Goal: Task Accomplishment & Management: Complete application form

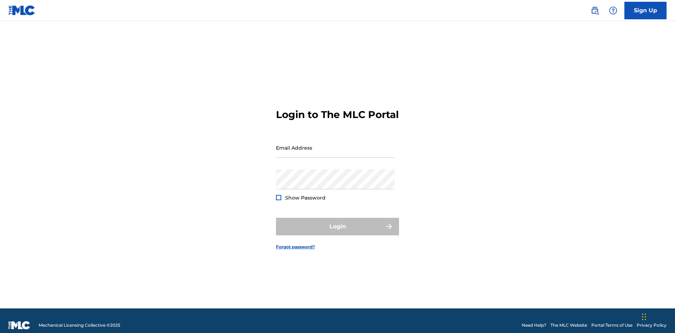
scroll to position [9, 0]
click at [645, 10] on link "Sign Up" at bounding box center [645, 11] width 42 height 18
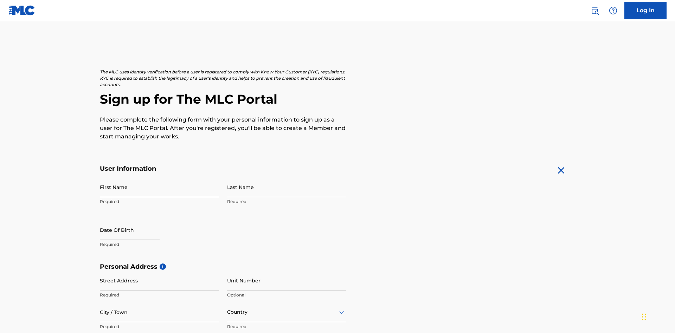
click at [159, 177] on input "First Name" at bounding box center [159, 187] width 119 height 20
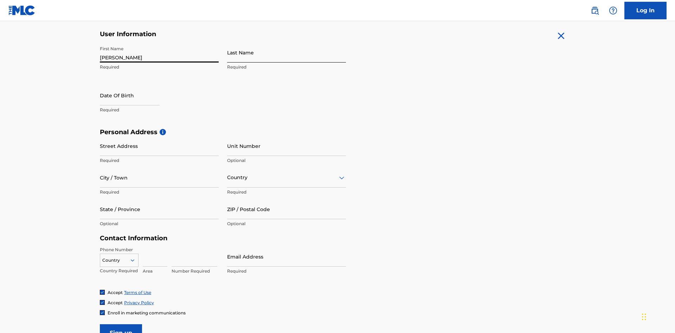
type input "Nicole"
click at [286, 52] on input "Last Name" at bounding box center [286, 53] width 119 height 20
type input "Ribble"
click at [135, 85] on input "text" at bounding box center [130, 95] width 60 height 20
select select "8"
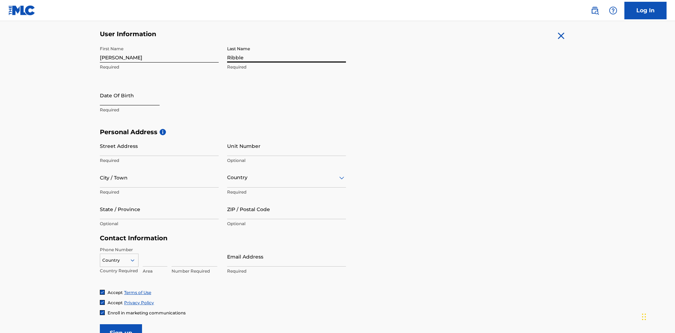
select select "2025"
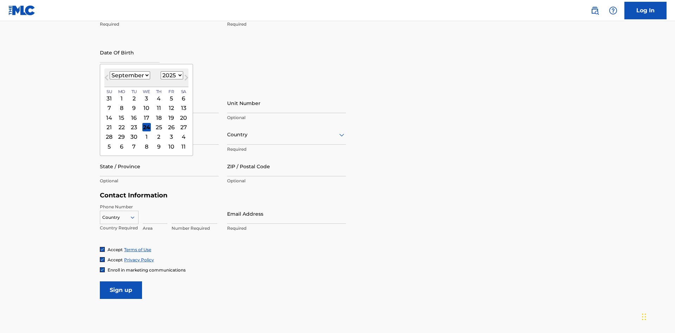
click at [129, 75] on select "January February March April May June July August September October November De…" at bounding box center [130, 75] width 40 height 8
select select "0"
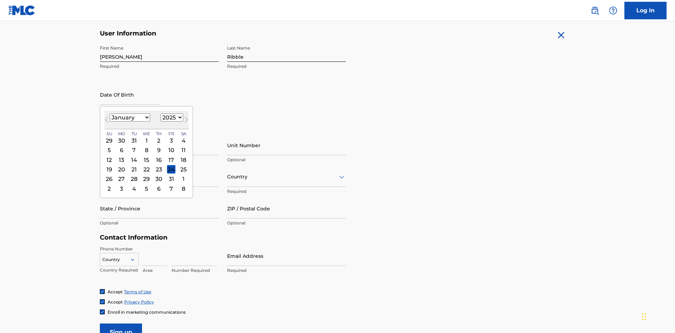
click at [171, 117] on select "1900 1901 1902 1903 1904 1905 1906 1907 1908 1909 1910 1911 1912 1913 1914 1915…" at bounding box center [172, 118] width 22 height 8
select select "1985"
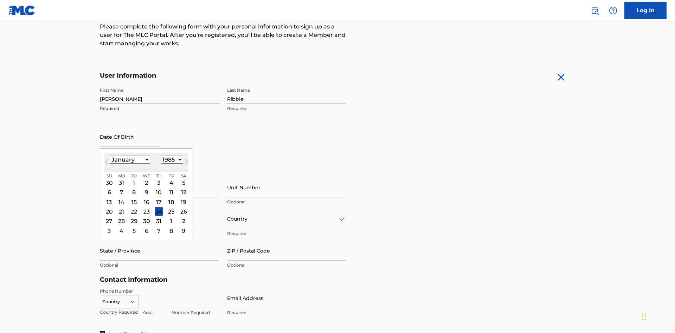
click at [171, 160] on select "1900 1901 1902 1903 1904 1905 1906 1907 1908 1909 1910 1911 1912 1913 1914 1915…" at bounding box center [172, 160] width 22 height 8
click at [134, 188] on div "8" at bounding box center [134, 192] width 8 height 8
type input "January 8 1985"
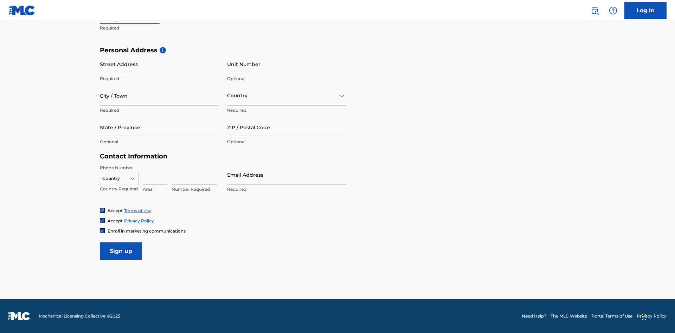
click at [159, 64] on input "Street Address" at bounding box center [159, 64] width 119 height 20
type input "9909 Elks Run Rd"
click at [159, 96] on input "City / Town" at bounding box center [159, 96] width 119 height 20
type input "Roseville"
click at [227, 96] on input "text" at bounding box center [227, 95] width 1 height 7
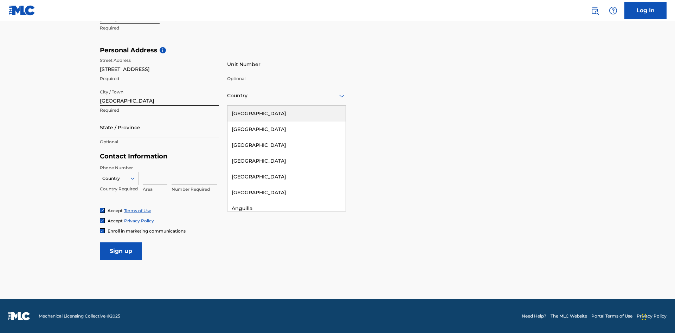
click at [286, 114] on div "United States" at bounding box center [286, 114] width 118 height 16
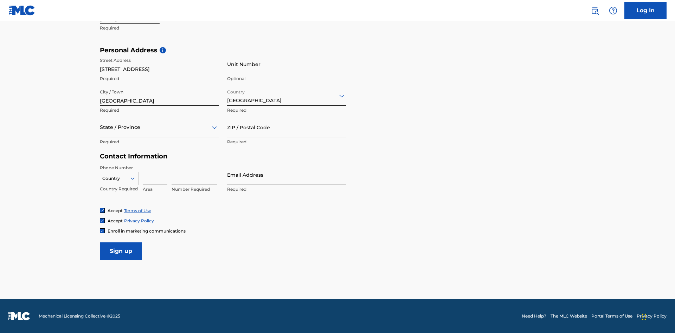
click at [159, 127] on div at bounding box center [159, 127] width 119 height 9
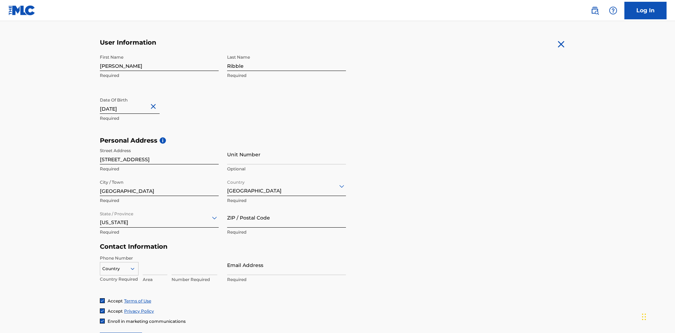
click at [286, 208] on input "ZIP / Postal Code" at bounding box center [286, 218] width 119 height 20
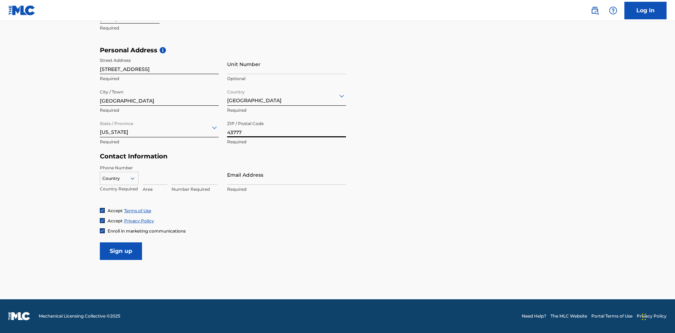
type input "43777"
click at [135, 178] on icon at bounding box center [132, 178] width 6 height 6
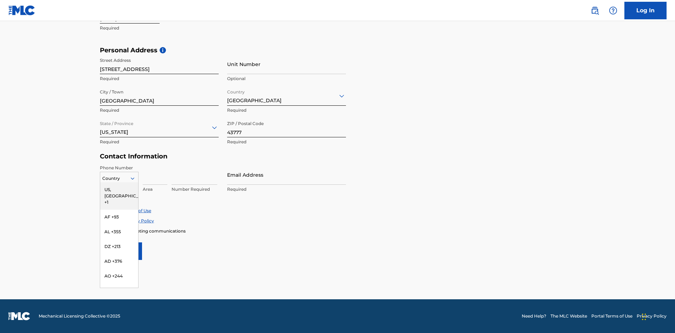
click at [119, 189] on div "US, CA +1" at bounding box center [119, 195] width 38 height 27
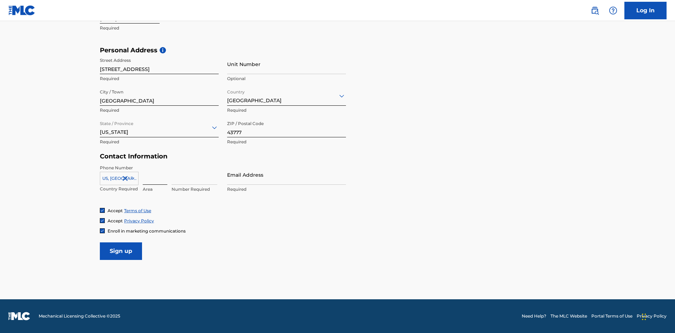
click at [155, 175] on input at bounding box center [155, 175] width 25 height 20
type input "740"
click at [194, 175] on input at bounding box center [195, 175] width 46 height 20
type input "8086351"
click at [286, 175] on input "Email Address" at bounding box center [286, 175] width 119 height 20
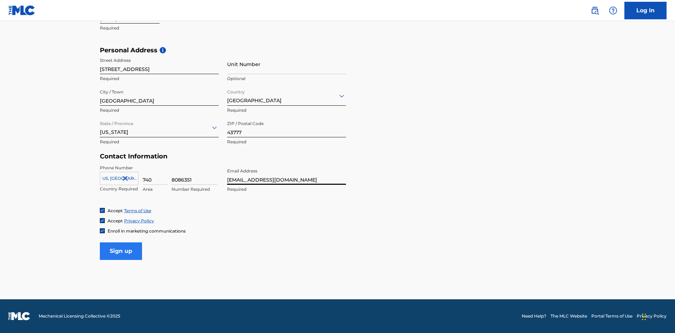
type input "[EMAIL_ADDRESS][DOMAIN_NAME]"
click at [121, 251] on input "Sign up" at bounding box center [121, 252] width 42 height 18
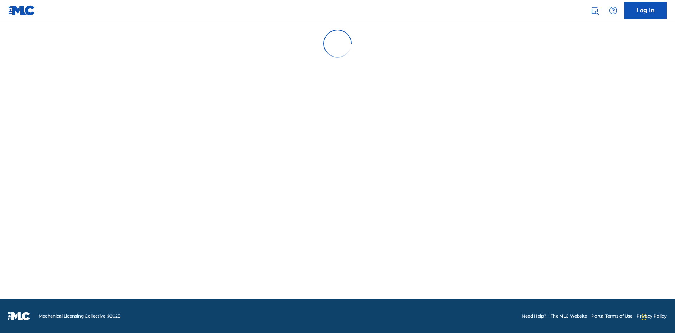
scroll to position [9, 0]
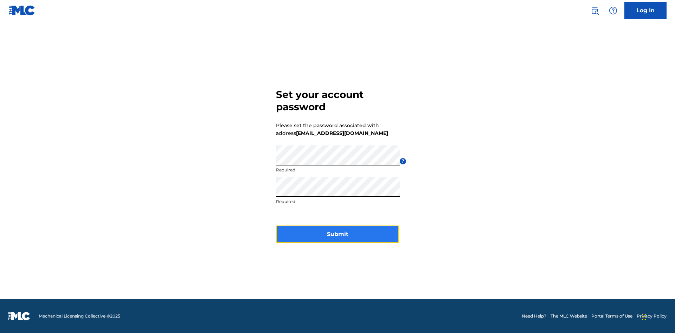
click at [337, 239] on button "Submit" at bounding box center [337, 235] width 123 height 18
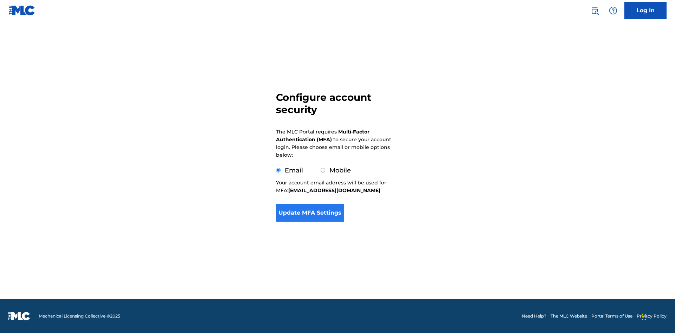
click at [310, 215] on button "Update MFA Settings" at bounding box center [310, 213] width 68 height 18
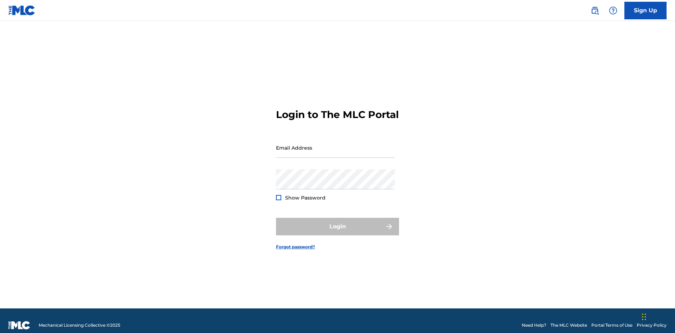
scroll to position [9, 0]
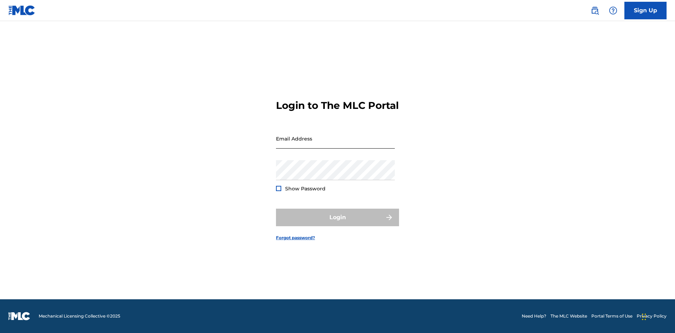
click at [335, 144] on input "Email Address" at bounding box center [335, 139] width 119 height 20
type input "[EMAIL_ADDRESS][DOMAIN_NAME]"
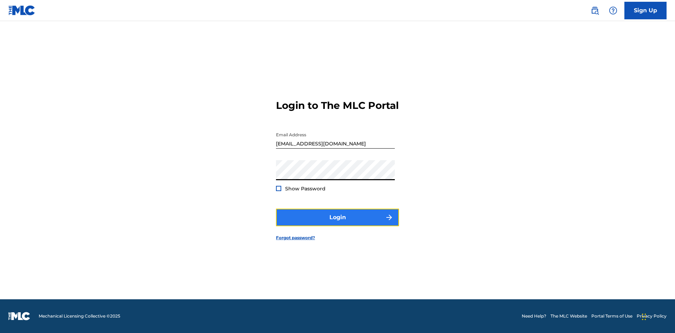
click at [337, 224] on button "Login" at bounding box center [337, 218] width 123 height 18
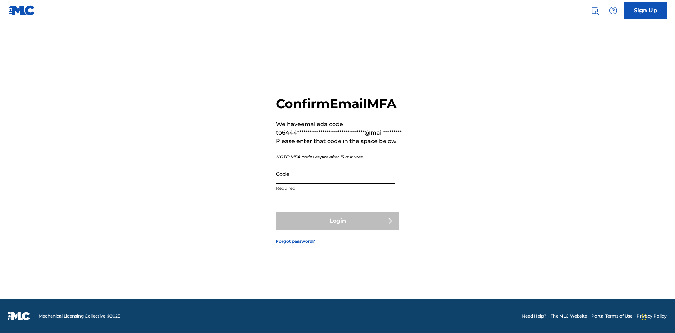
click at [335, 174] on input "Code" at bounding box center [335, 174] width 119 height 20
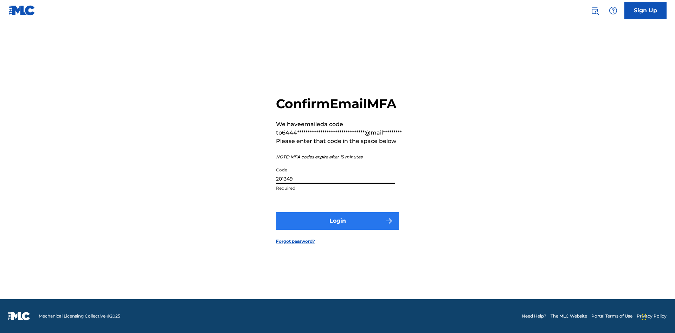
type input "201349"
click at [337, 221] on button "Login" at bounding box center [337, 221] width 123 height 18
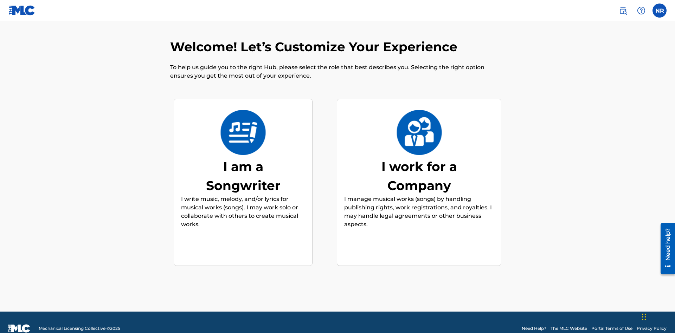
click at [243, 163] on div "I am a Songwriter" at bounding box center [242, 176] width 105 height 38
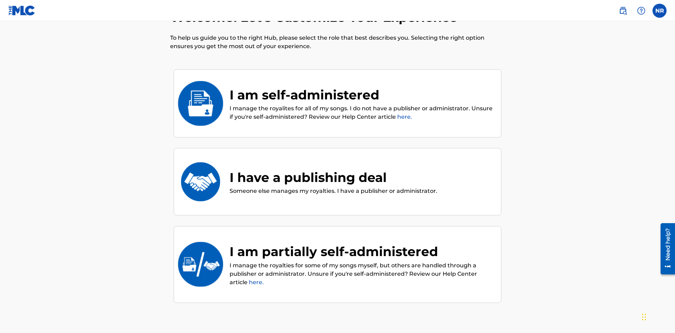
click at [362, 242] on div "I am partially self-administered" at bounding box center [362, 251] width 264 height 19
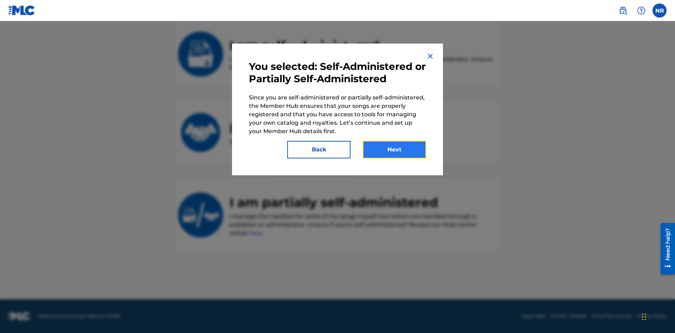
click at [394, 150] on button "Next" at bounding box center [394, 150] width 63 height 18
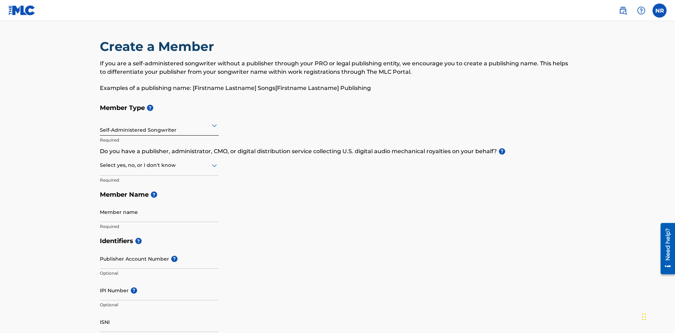
scroll to position [35, 0]
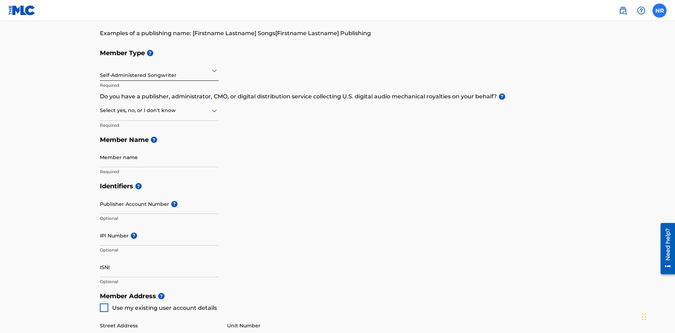
click at [659, 10] on label at bounding box center [659, 11] width 14 height 14
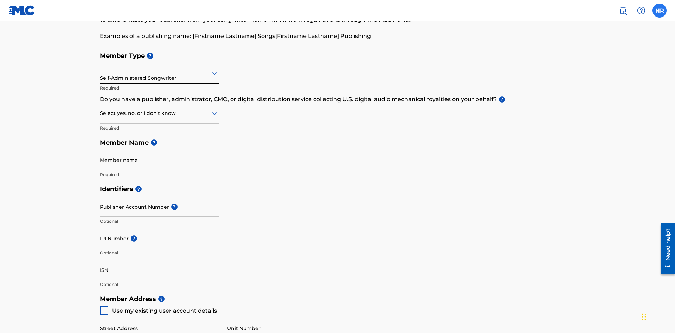
click at [659, 11] on input "NR Nicole Ribble 6444699b-1751-4ea1-8cd7-17a6c27fd052@mailslurp.biz Notificatio…" at bounding box center [659, 11] width 0 height 0
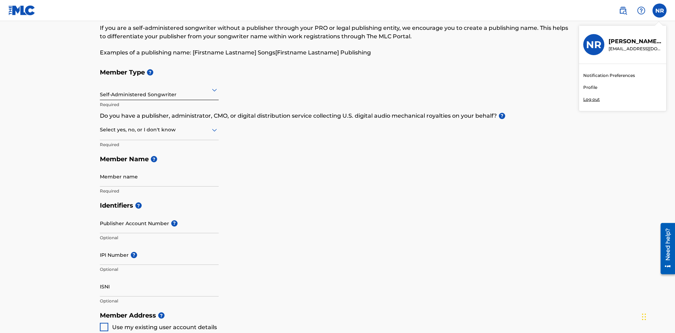
click at [591, 99] on p "Log out" at bounding box center [591, 99] width 17 height 6
click at [659, 11] on input "NR Nicole Ribble 6444699b-1751-4ea1-8cd7-17a6c27fd052@mailslurp.biz Notificatio…" at bounding box center [659, 11] width 0 height 0
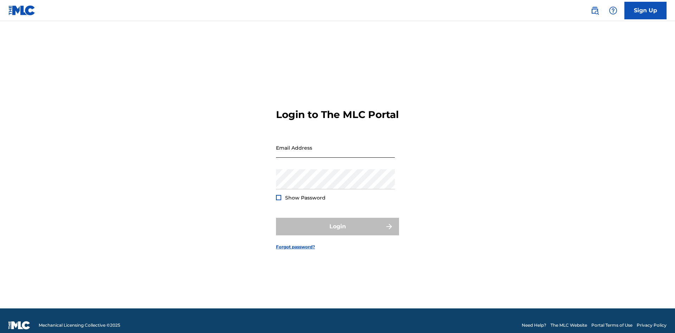
click at [335, 144] on input "Email Address" at bounding box center [335, 148] width 119 height 20
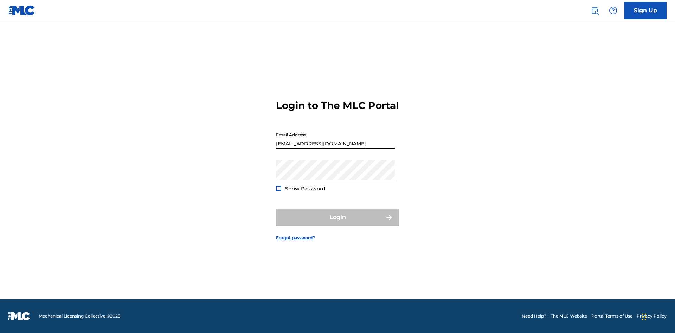
type input "[EMAIL_ADDRESS][DOMAIN_NAME]"
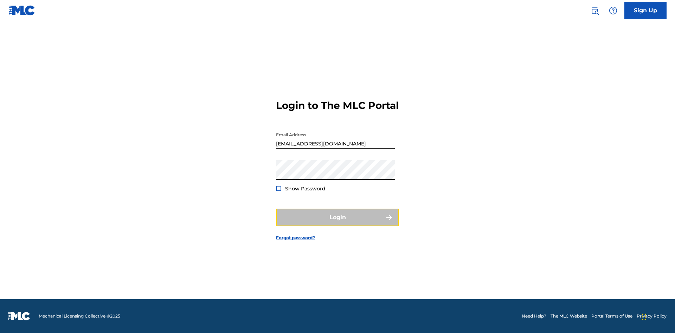
click at [337, 224] on button "Login" at bounding box center [337, 218] width 123 height 18
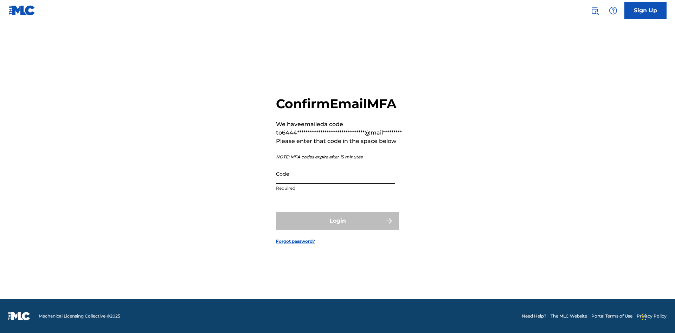
click at [335, 174] on input "Code" at bounding box center [335, 174] width 119 height 20
type input "452021"
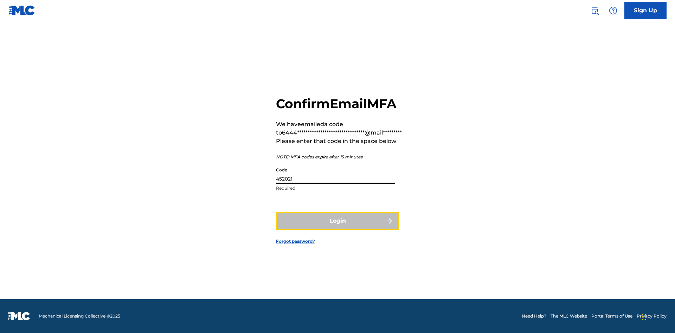
click at [337, 221] on button "Login" at bounding box center [337, 221] width 123 height 18
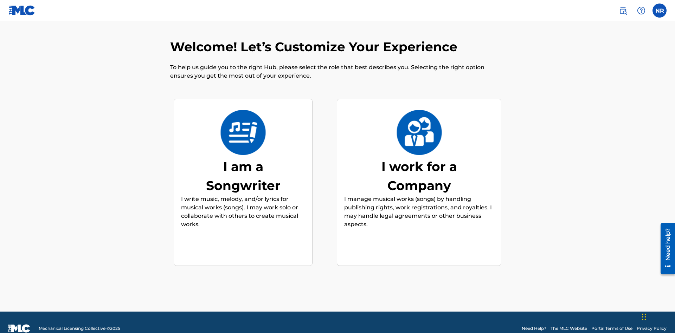
click at [419, 163] on div "I work for a Company" at bounding box center [418, 176] width 105 height 38
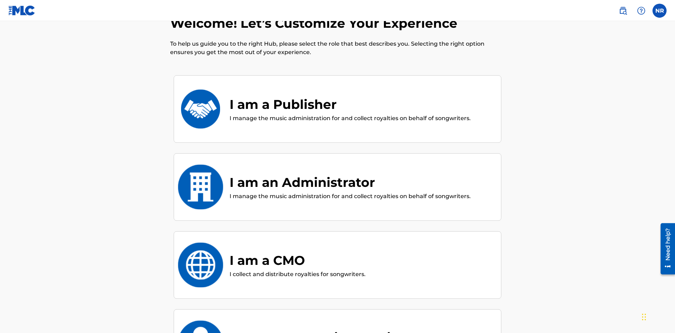
scroll to position [29, 0]
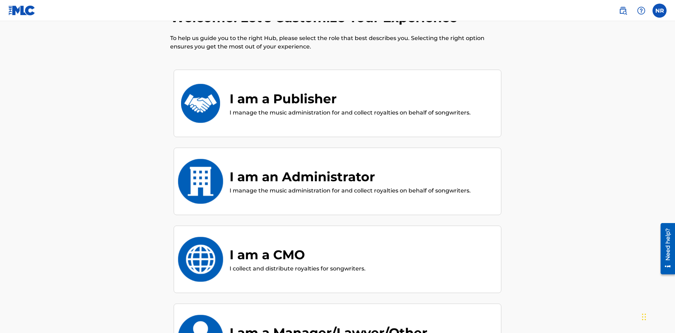
click at [349, 89] on div "I am a Publisher" at bounding box center [350, 98] width 241 height 19
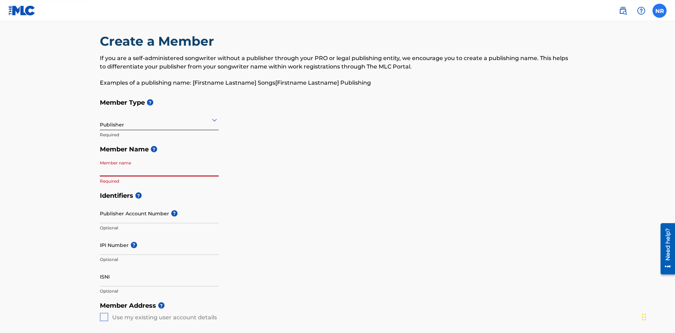
click at [659, 10] on label at bounding box center [659, 11] width 14 height 14
click at [659, 11] on input "NR Nicole Ribble 6444699b-1751-4ea1-8cd7-17a6c27fd052@mailslurp.biz Notificatio…" at bounding box center [659, 11] width 0 height 0
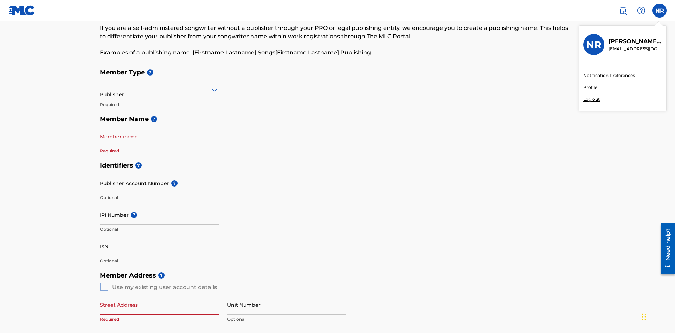
click at [591, 99] on p "Log out" at bounding box center [591, 99] width 17 height 6
click at [659, 11] on input "NR Nicole Ribble 6444699b-1751-4ea1-8cd7-17a6c27fd052@mailslurp.biz Notificatio…" at bounding box center [659, 11] width 0 height 0
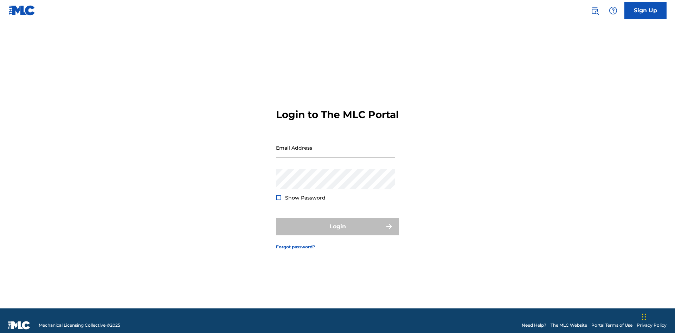
scroll to position [9, 0]
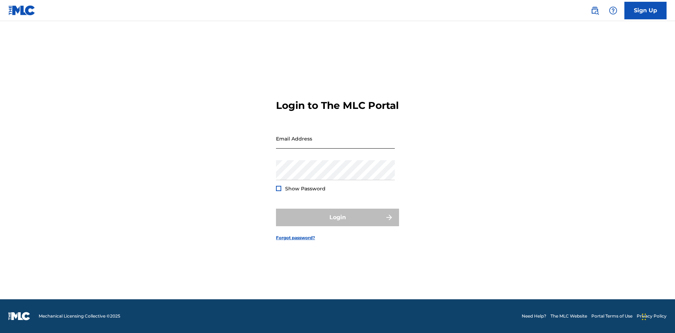
click at [335, 144] on input "Email Address" at bounding box center [335, 139] width 119 height 20
type input "[EMAIL_ADDRESS][DOMAIN_NAME]"
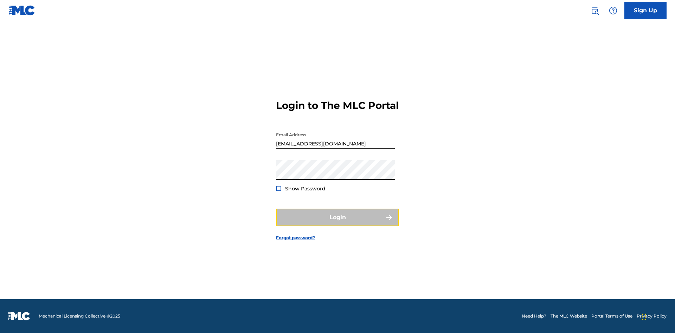
click at [337, 224] on button "Login" at bounding box center [337, 218] width 123 height 18
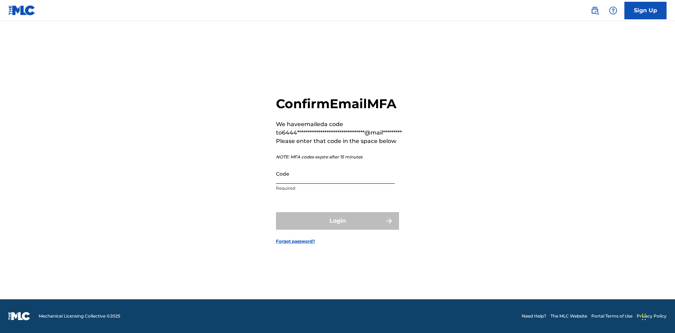
click at [335, 174] on input "Code" at bounding box center [335, 174] width 119 height 20
type input "034526"
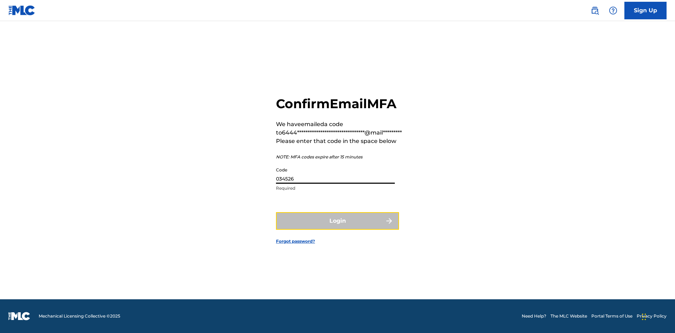
click at [337, 221] on button "Login" at bounding box center [337, 221] width 123 height 18
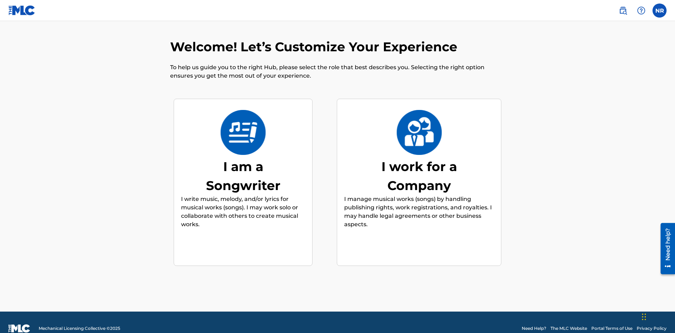
click at [419, 163] on div "I work for a Company" at bounding box center [418, 176] width 105 height 38
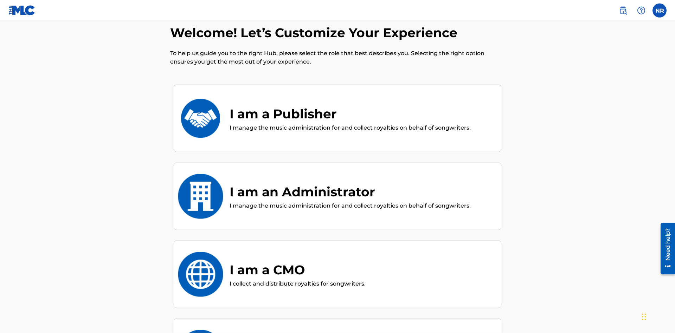
scroll to position [30, 0]
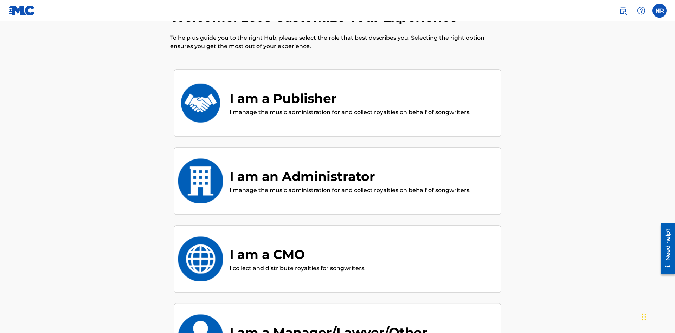
click at [349, 167] on div "I am an Administrator" at bounding box center [350, 176] width 241 height 19
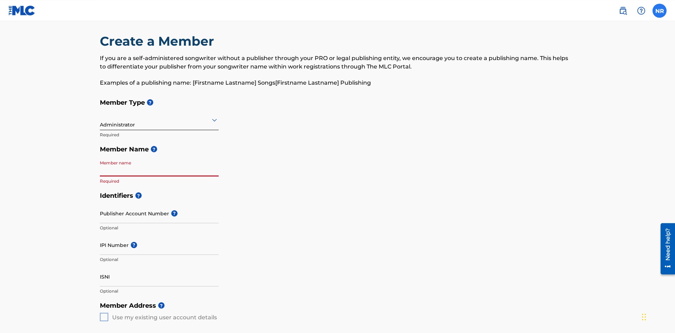
click at [659, 10] on label at bounding box center [659, 11] width 14 height 14
click at [659, 11] on input "NR [PERSON_NAME] [EMAIL_ADDRESS][DOMAIN_NAME] Notification Preferences Profile …" at bounding box center [659, 11] width 0 height 0
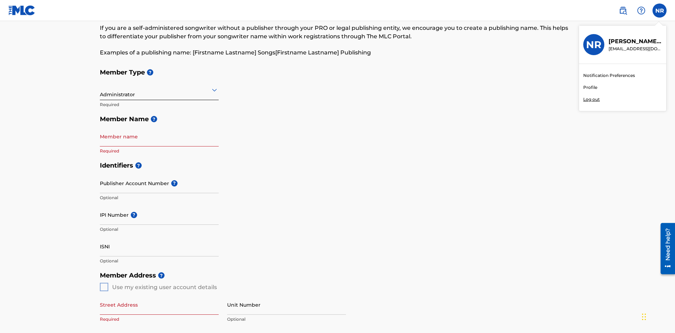
click at [591, 99] on p "Log out" at bounding box center [591, 99] width 17 height 6
click at [659, 11] on input "NR Nicole Ribble 6444699b-1751-4ea1-8cd7-17a6c27fd052@mailslurp.biz Notificatio…" at bounding box center [659, 11] width 0 height 0
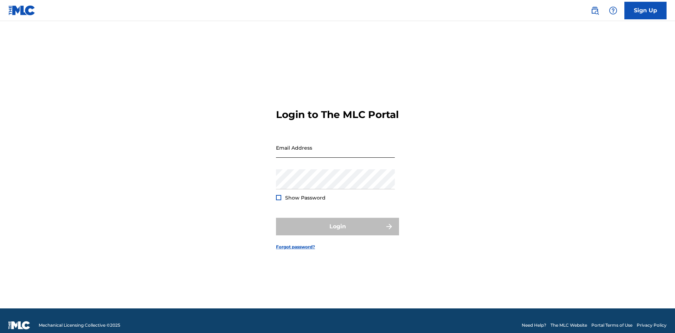
click at [335, 144] on input "Email Address" at bounding box center [335, 148] width 119 height 20
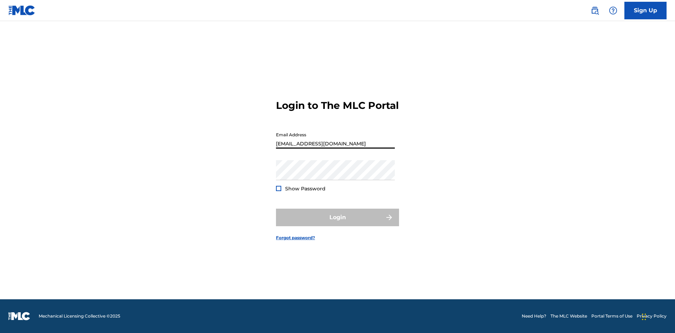
type input "[EMAIL_ADDRESS][DOMAIN_NAME]"
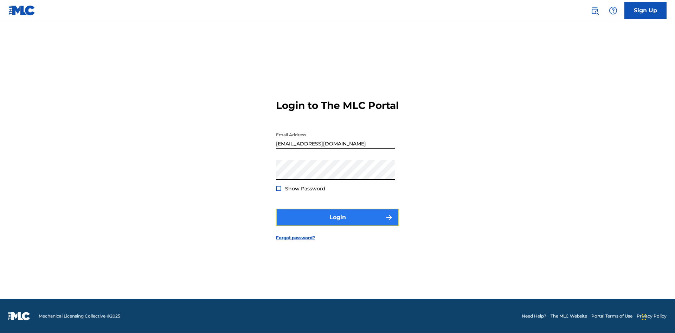
click at [337, 224] on button "Login" at bounding box center [337, 218] width 123 height 18
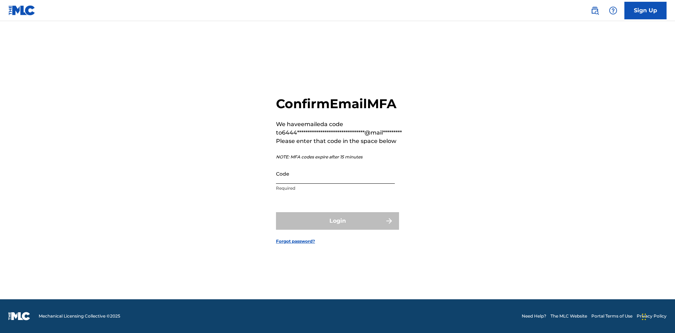
click at [335, 174] on input "Code" at bounding box center [335, 174] width 119 height 20
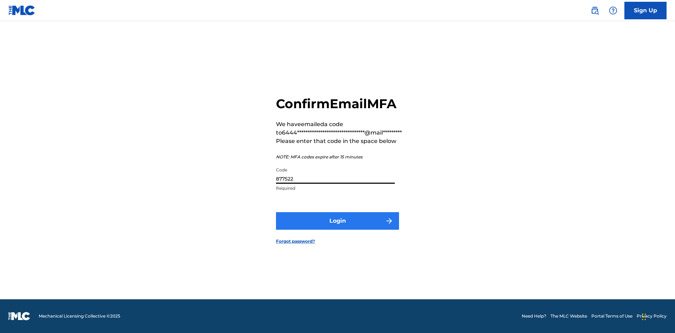
type input "877522"
click at [337, 221] on button "Login" at bounding box center [337, 221] width 123 height 18
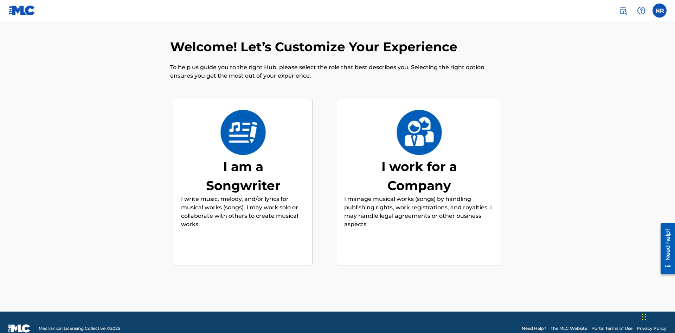
click at [419, 163] on div "I work for a Company" at bounding box center [418, 176] width 105 height 38
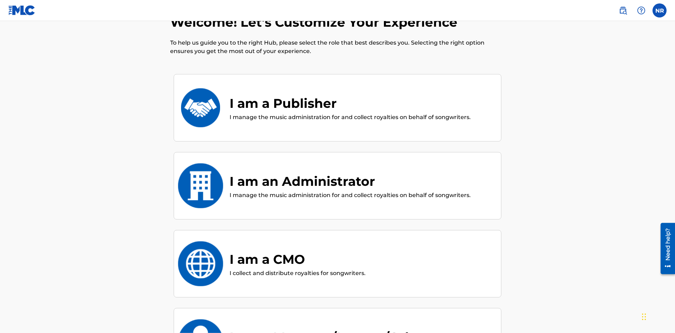
scroll to position [28, 0]
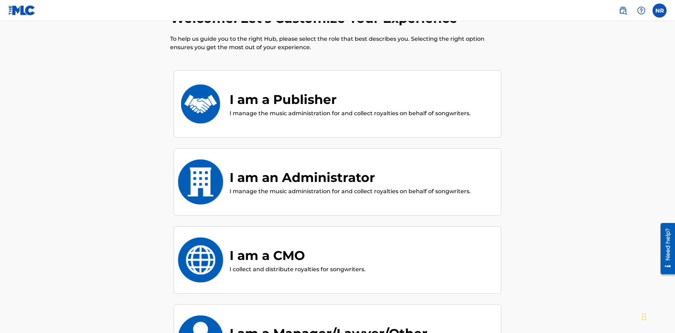
click at [297, 246] on div "I am a CMO" at bounding box center [298, 255] width 136 height 19
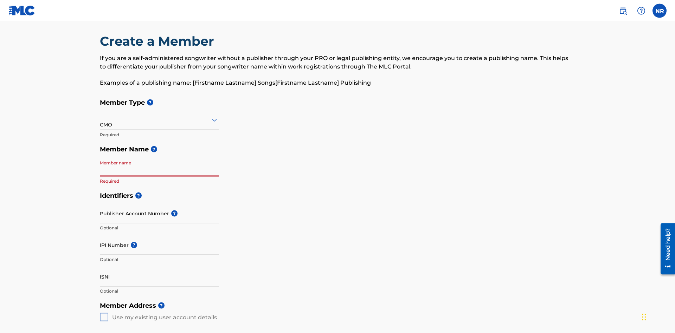
scroll to position [35, 0]
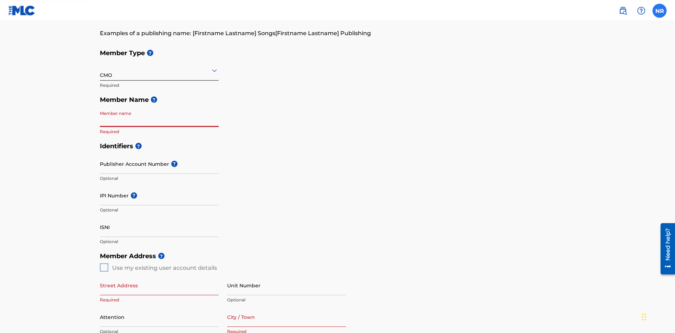
click at [659, 10] on label at bounding box center [659, 11] width 14 height 14
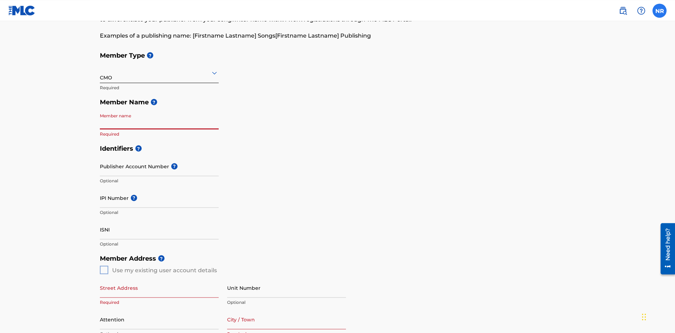
click at [659, 11] on input "NR [PERSON_NAME] [EMAIL_ADDRESS][DOMAIN_NAME] Notification Preferences Profile …" at bounding box center [659, 11] width 0 height 0
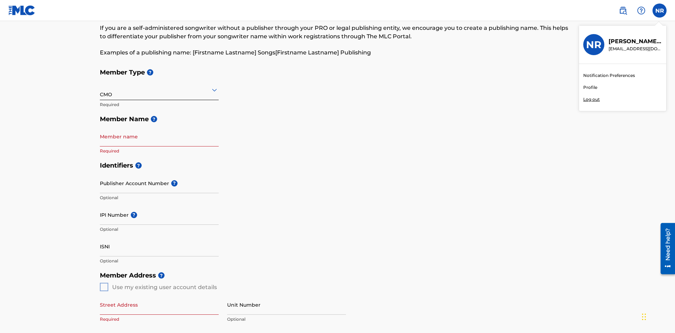
click at [591, 99] on p "Log out" at bounding box center [591, 99] width 17 height 6
click at [659, 11] on input "NR [PERSON_NAME] [EMAIL_ADDRESS][DOMAIN_NAME] Notification Preferences Profile …" at bounding box center [659, 11] width 0 height 0
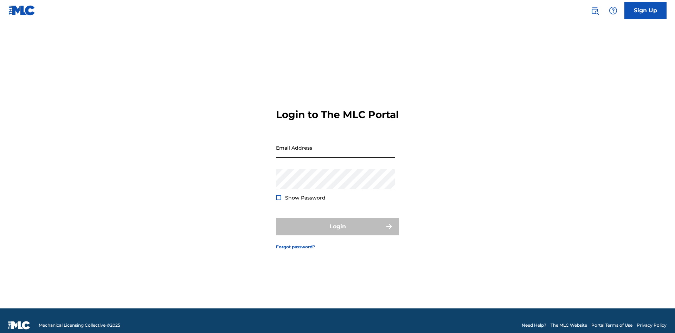
click at [335, 144] on input "Email Address" at bounding box center [335, 148] width 119 height 20
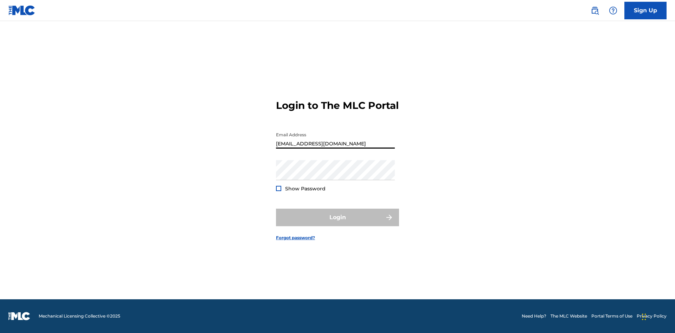
type input "[EMAIL_ADDRESS][DOMAIN_NAME]"
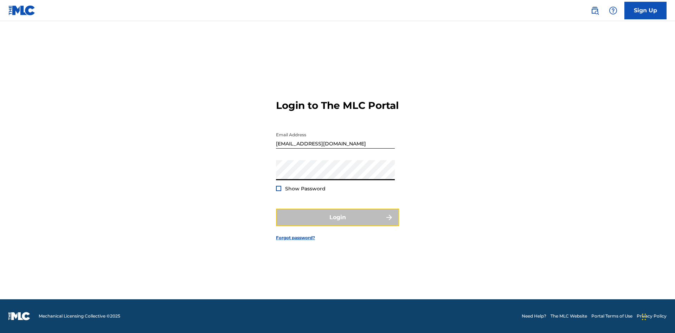
click at [337, 224] on button "Login" at bounding box center [337, 218] width 123 height 18
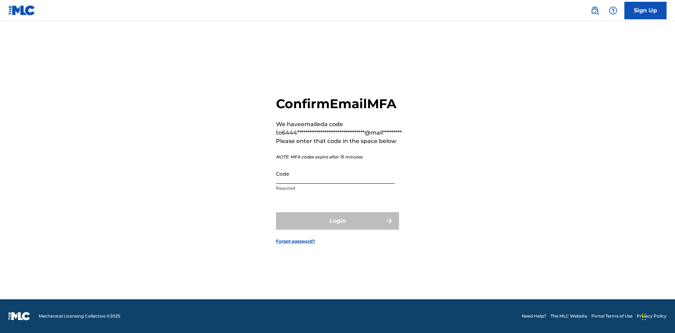
click at [335, 174] on input "Code" at bounding box center [335, 174] width 119 height 20
type input "846413"
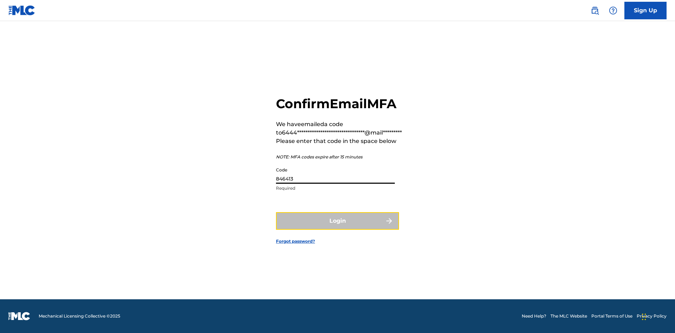
click at [337, 221] on button "Login" at bounding box center [337, 221] width 123 height 18
